Goal: Task Accomplishment & Management: Manage account settings

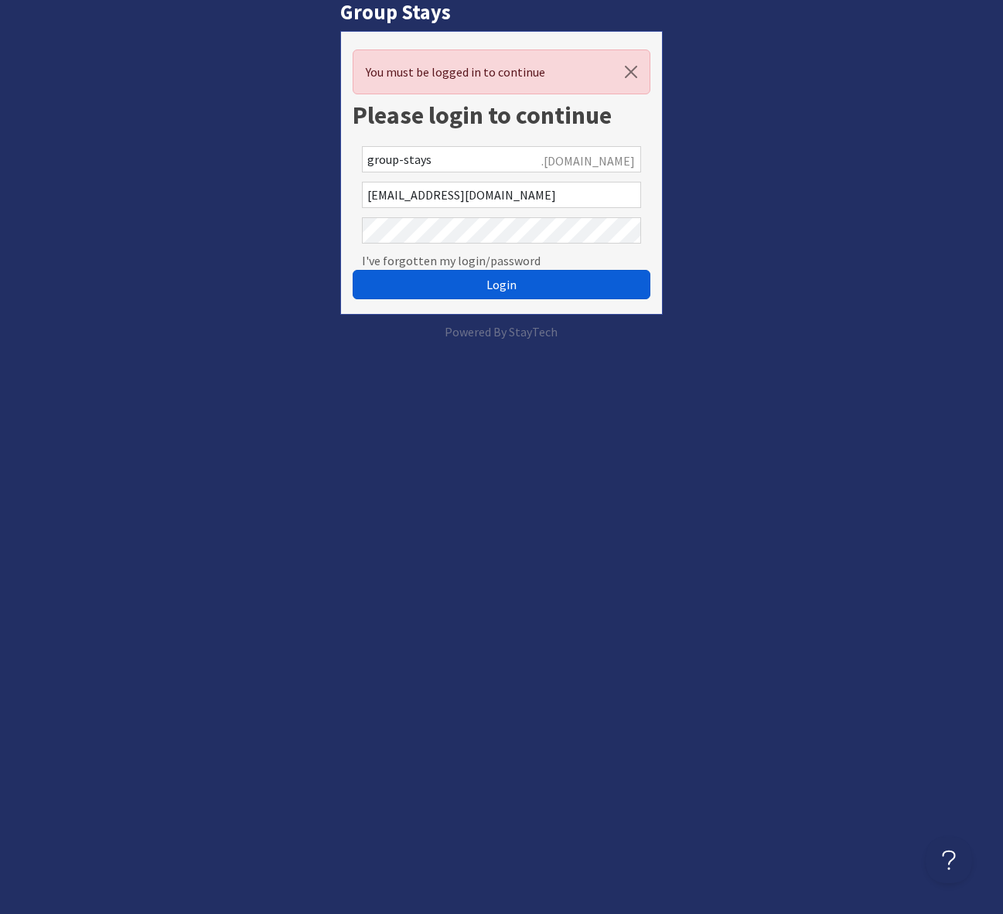
click at [490, 285] on span "Login" at bounding box center [502, 284] width 30 height 15
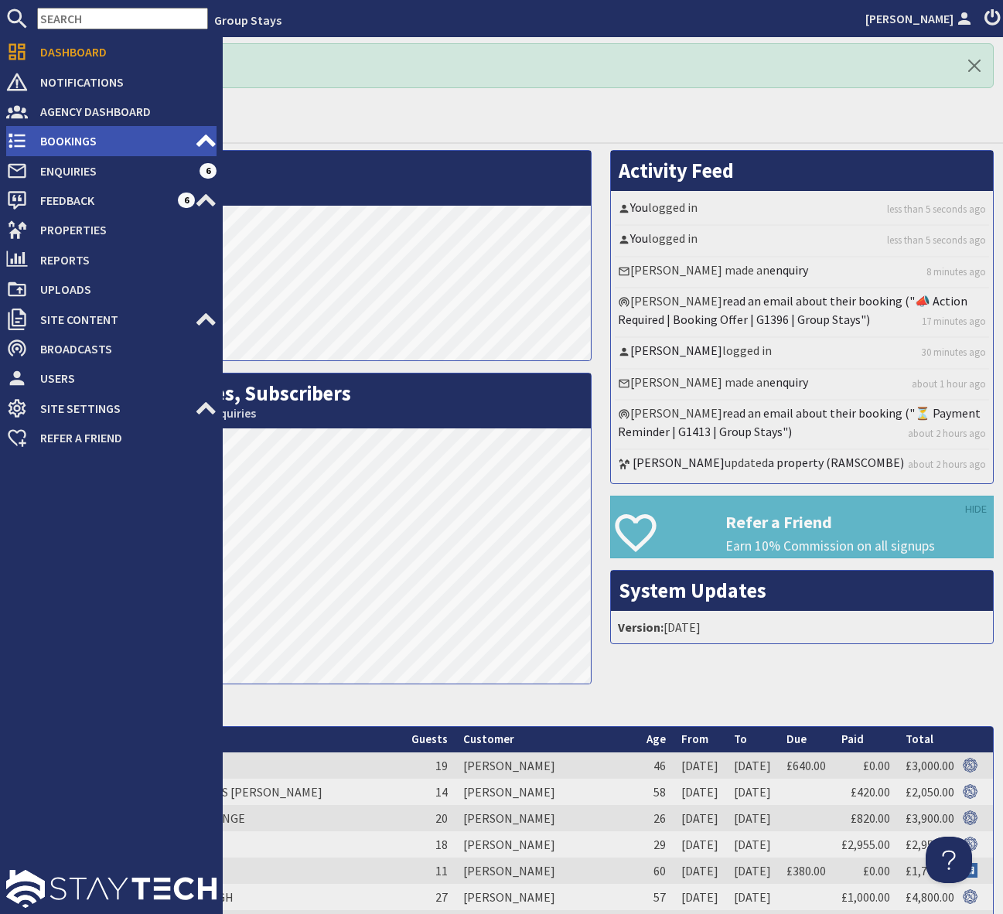
click at [109, 146] on span "Bookings" at bounding box center [111, 140] width 167 height 25
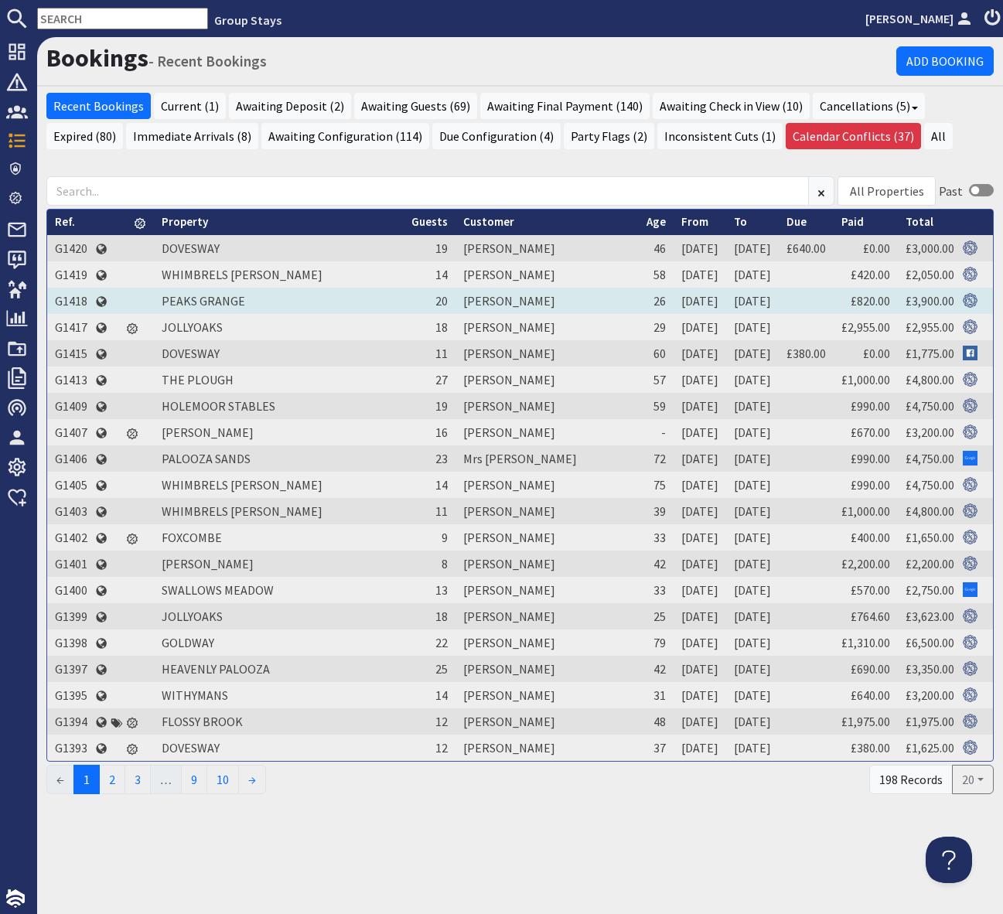
click at [71, 297] on td "G1418" at bounding box center [71, 301] width 48 height 26
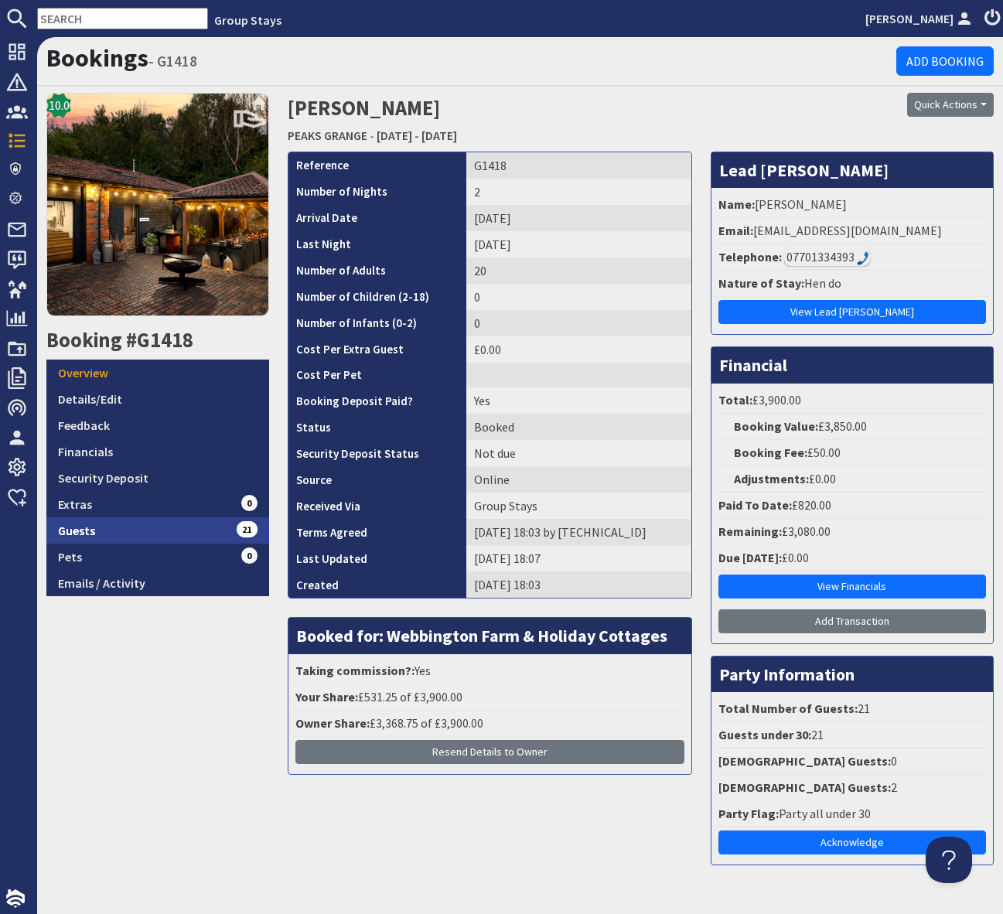
click at [220, 524] on link "Guests 21" at bounding box center [157, 531] width 223 height 26
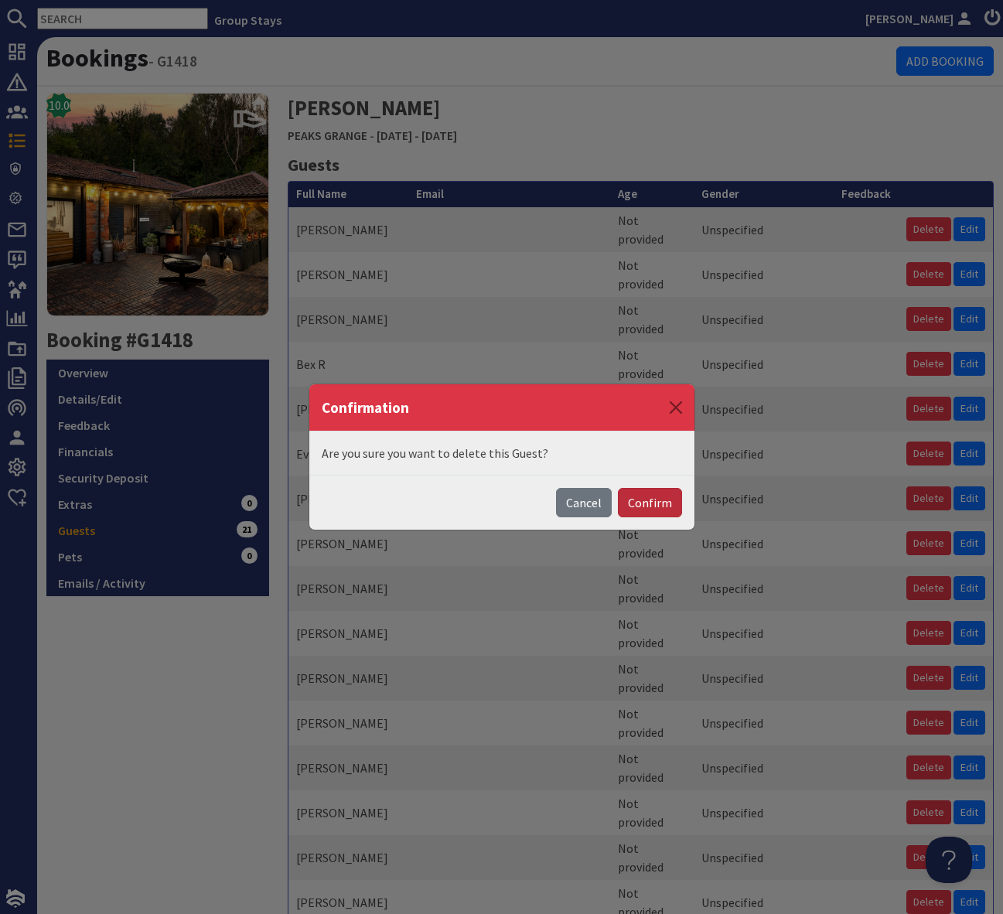
click at [658, 502] on button "Confirm" at bounding box center [650, 502] width 64 height 29
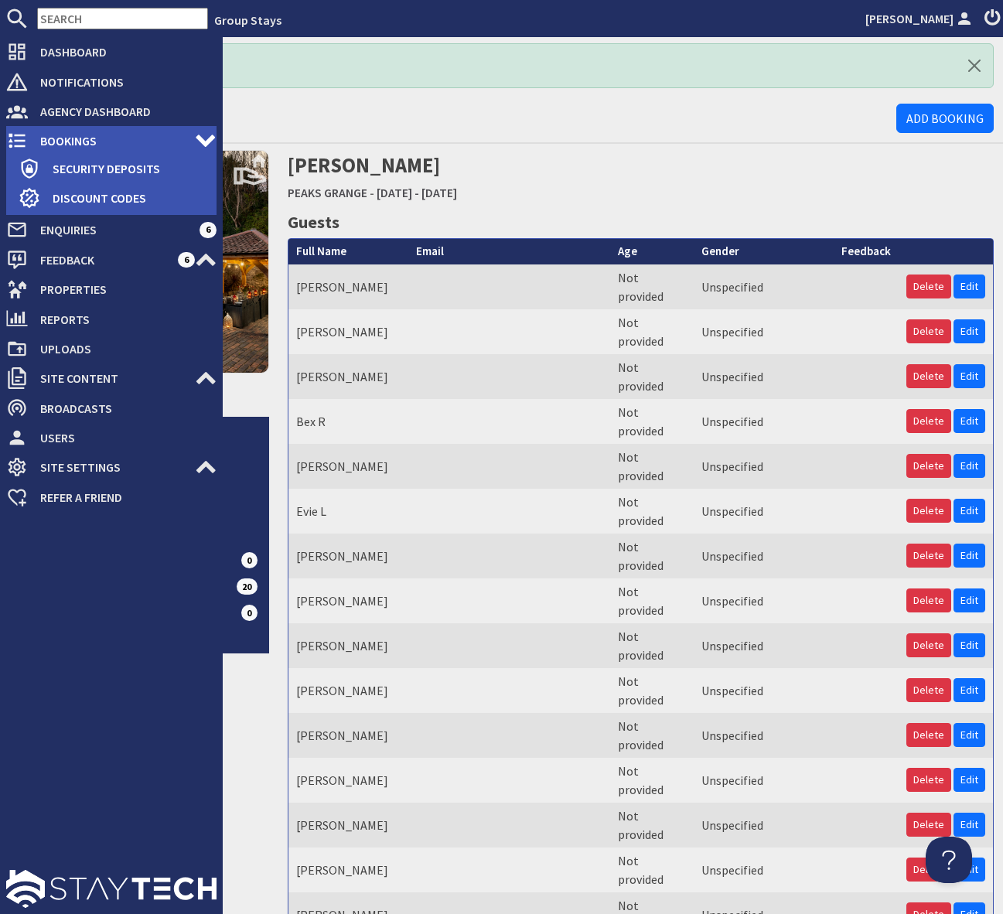
click at [98, 138] on span "Bookings" at bounding box center [111, 140] width 167 height 25
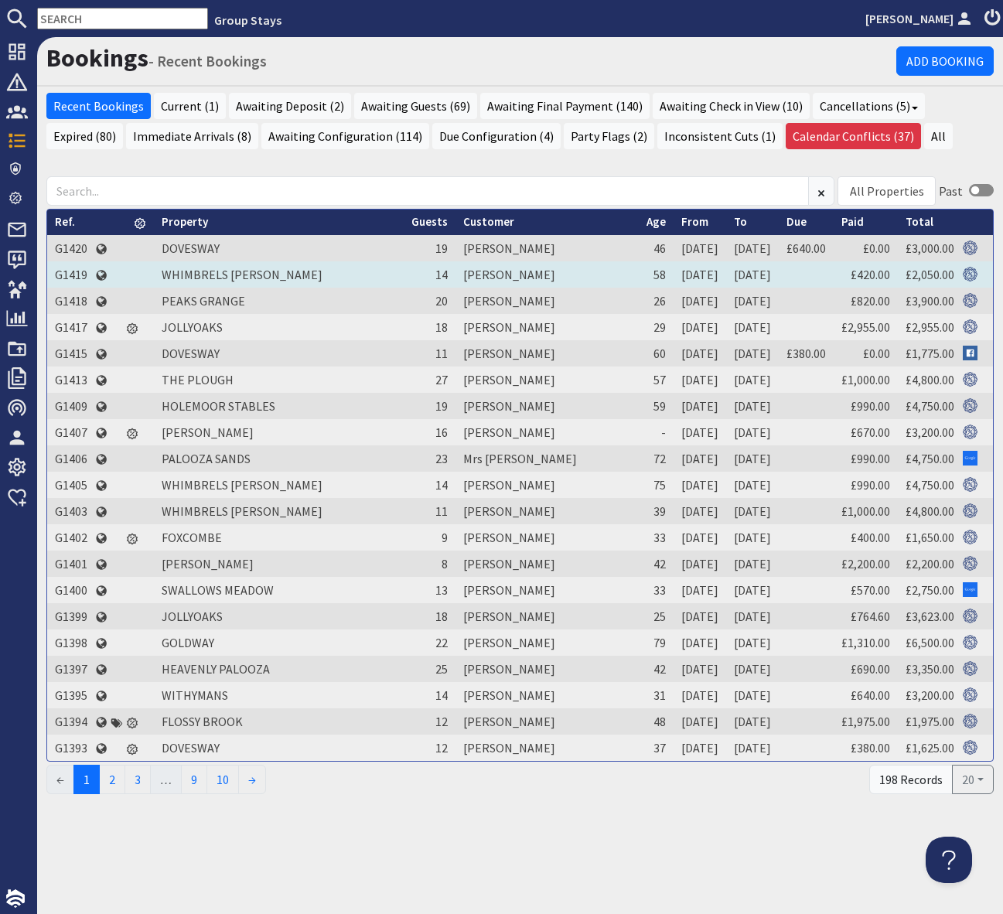
click at [68, 272] on td "G1419" at bounding box center [71, 274] width 48 height 26
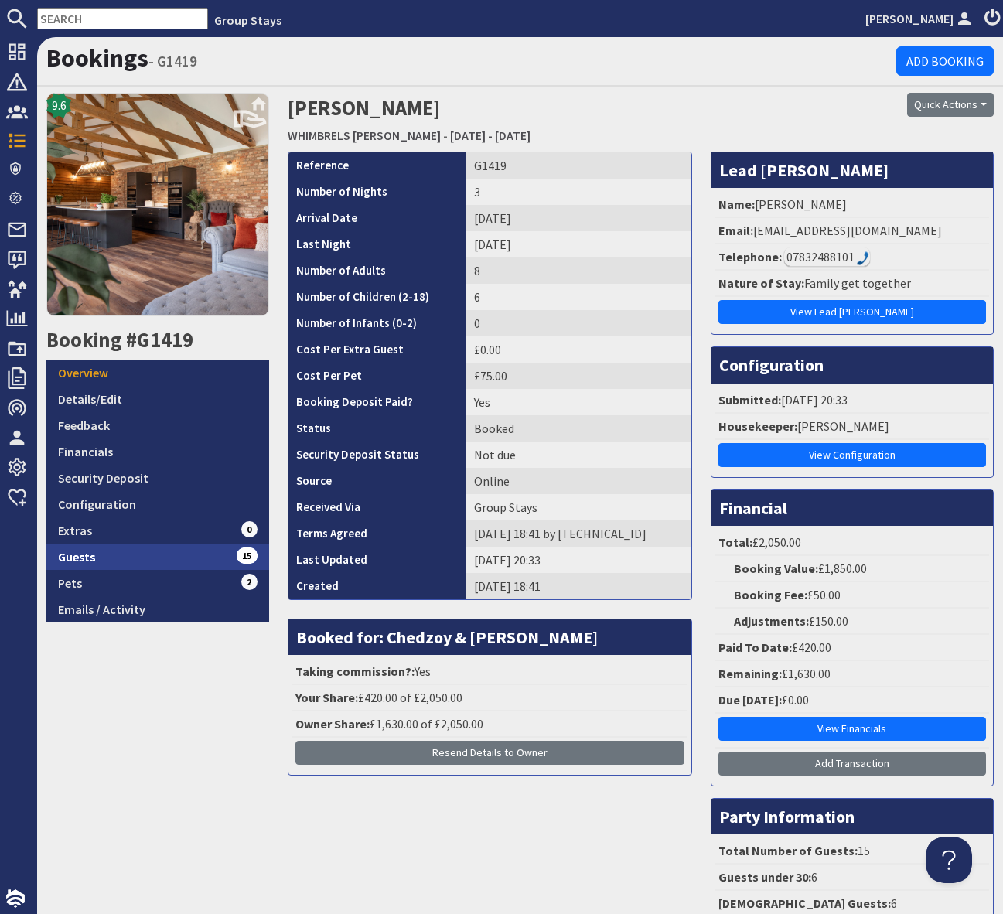
click at [190, 565] on link "Guests 15" at bounding box center [157, 557] width 223 height 26
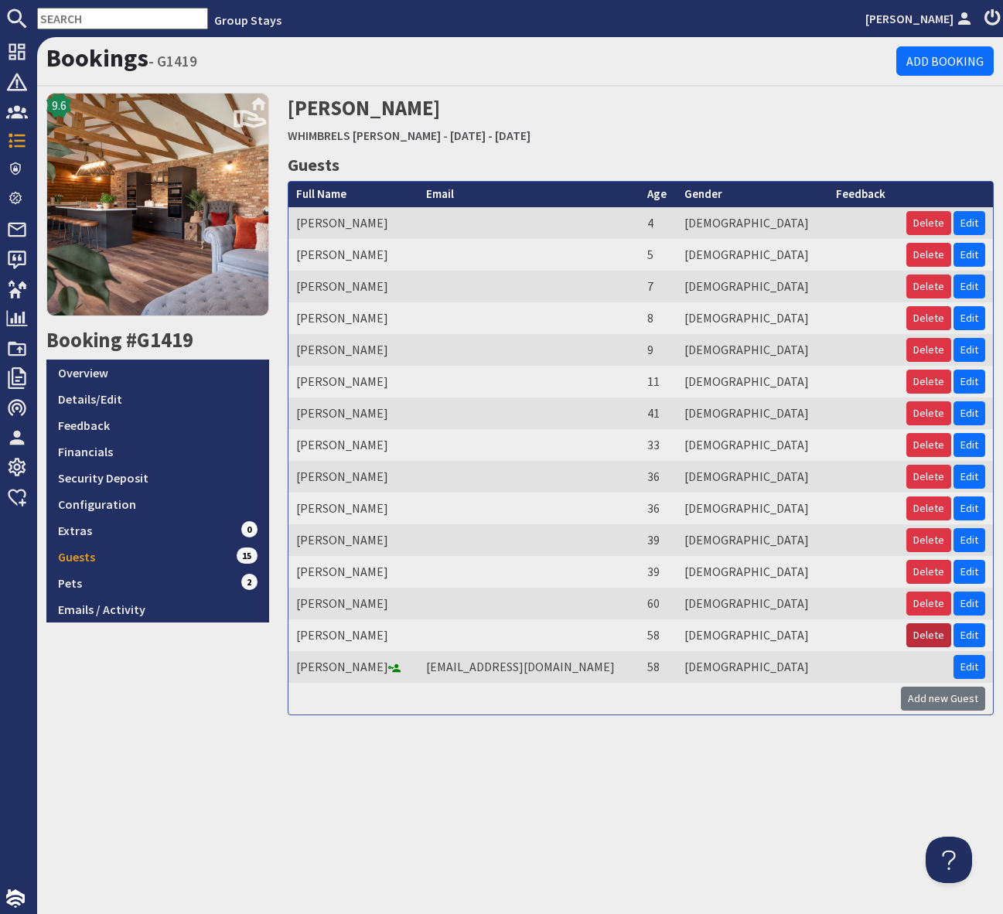
click at [930, 627] on button "Delete" at bounding box center [929, 636] width 45 height 24
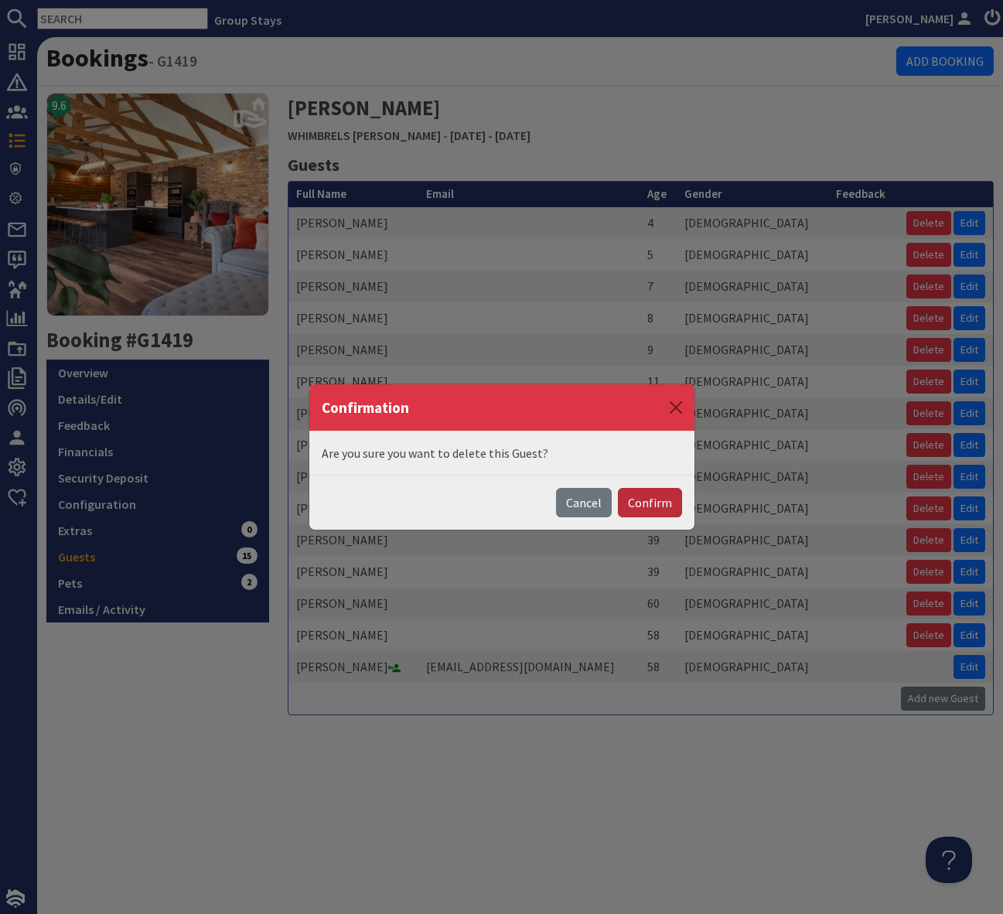
click at [649, 502] on button "Confirm" at bounding box center [650, 502] width 64 height 29
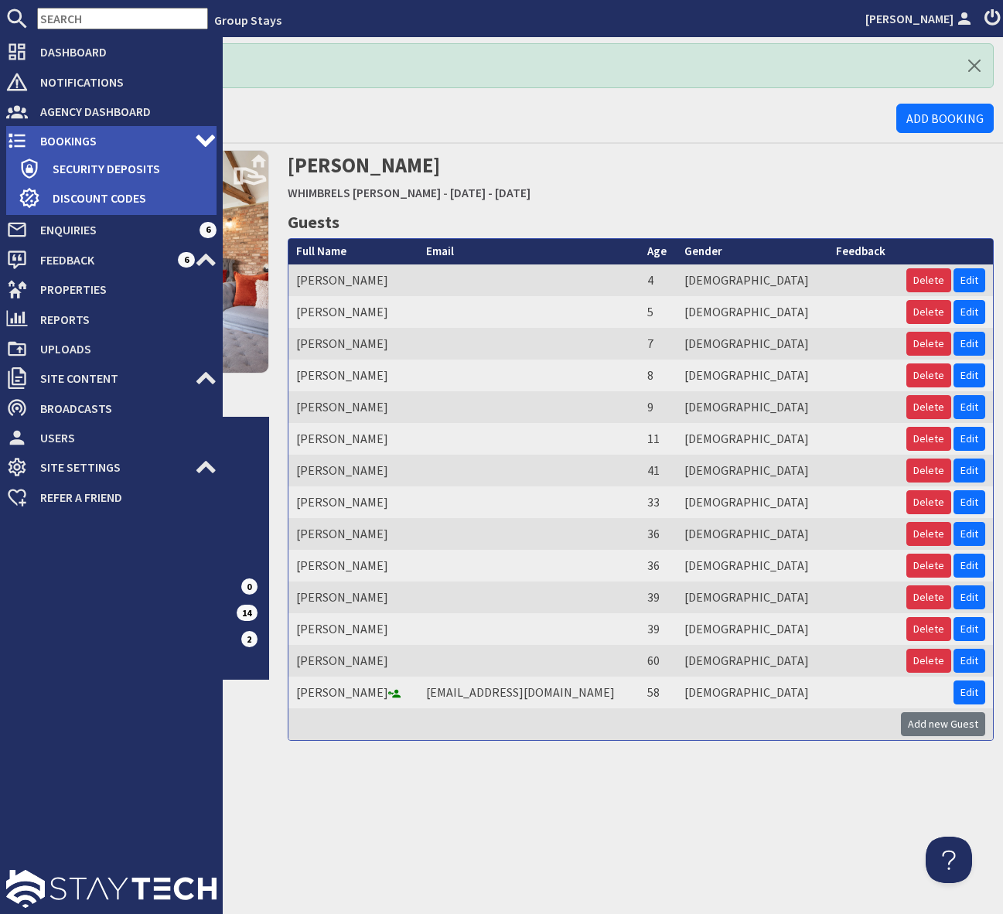
click at [126, 146] on span "Bookings" at bounding box center [111, 140] width 167 height 25
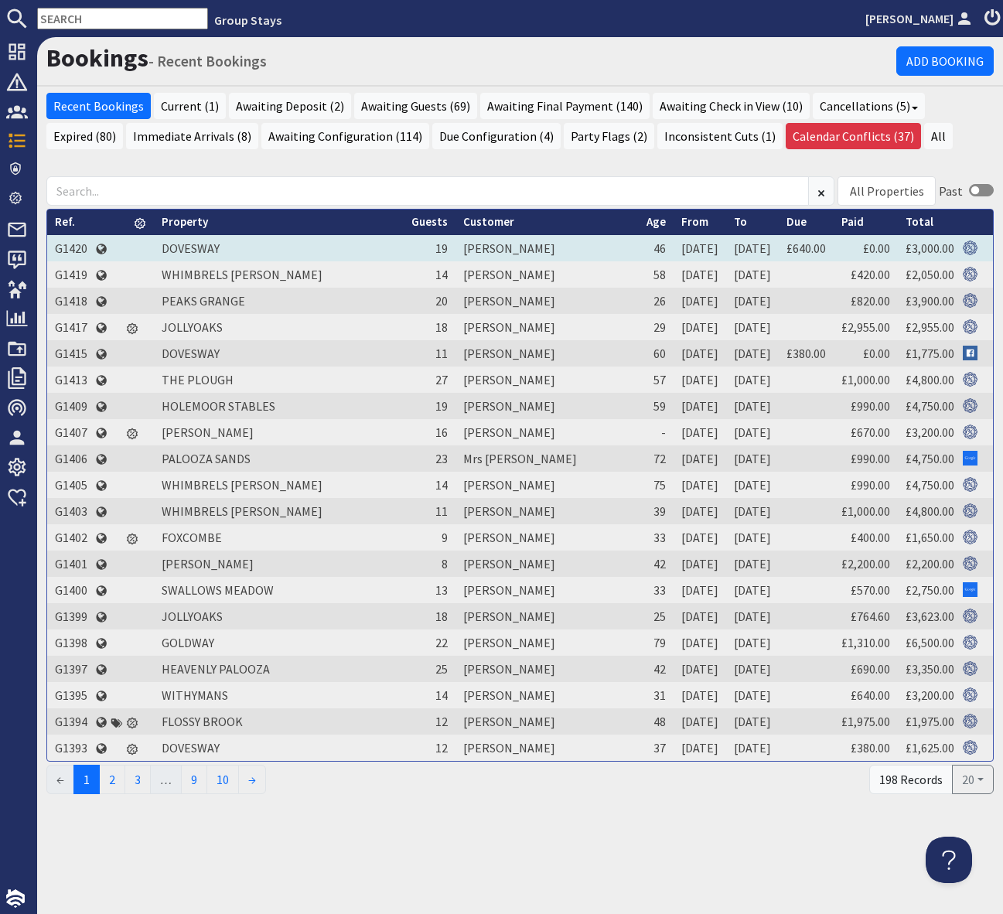
click at [61, 248] on td "G1420" at bounding box center [71, 248] width 48 height 26
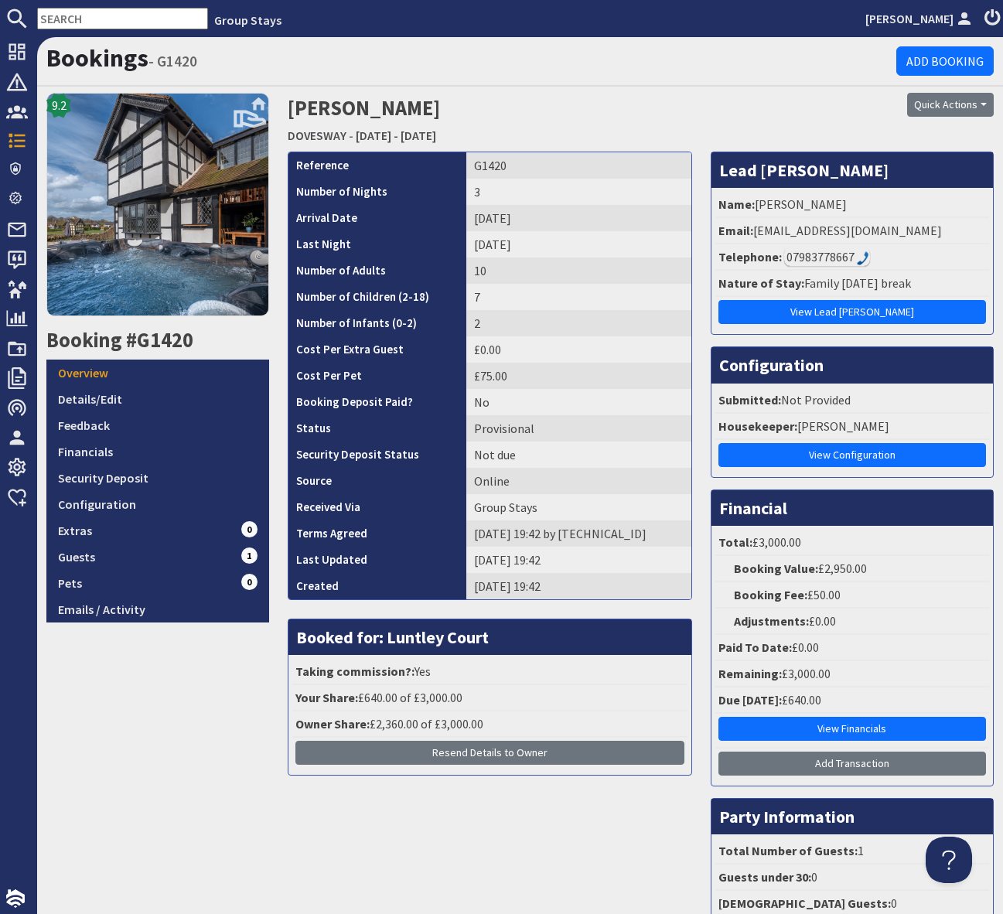
click at [859, 117] on div "Quick Actions Send Booking Update Rebook Cancel Booking Print" at bounding box center [882, 105] width 223 height 24
click at [987, 107] on button "Quick Actions" at bounding box center [950, 105] width 87 height 24
click at [936, 138] on span "Send Booking Update" at bounding box center [924, 138] width 114 height 15
